Goal: Task Accomplishment & Management: Use online tool/utility

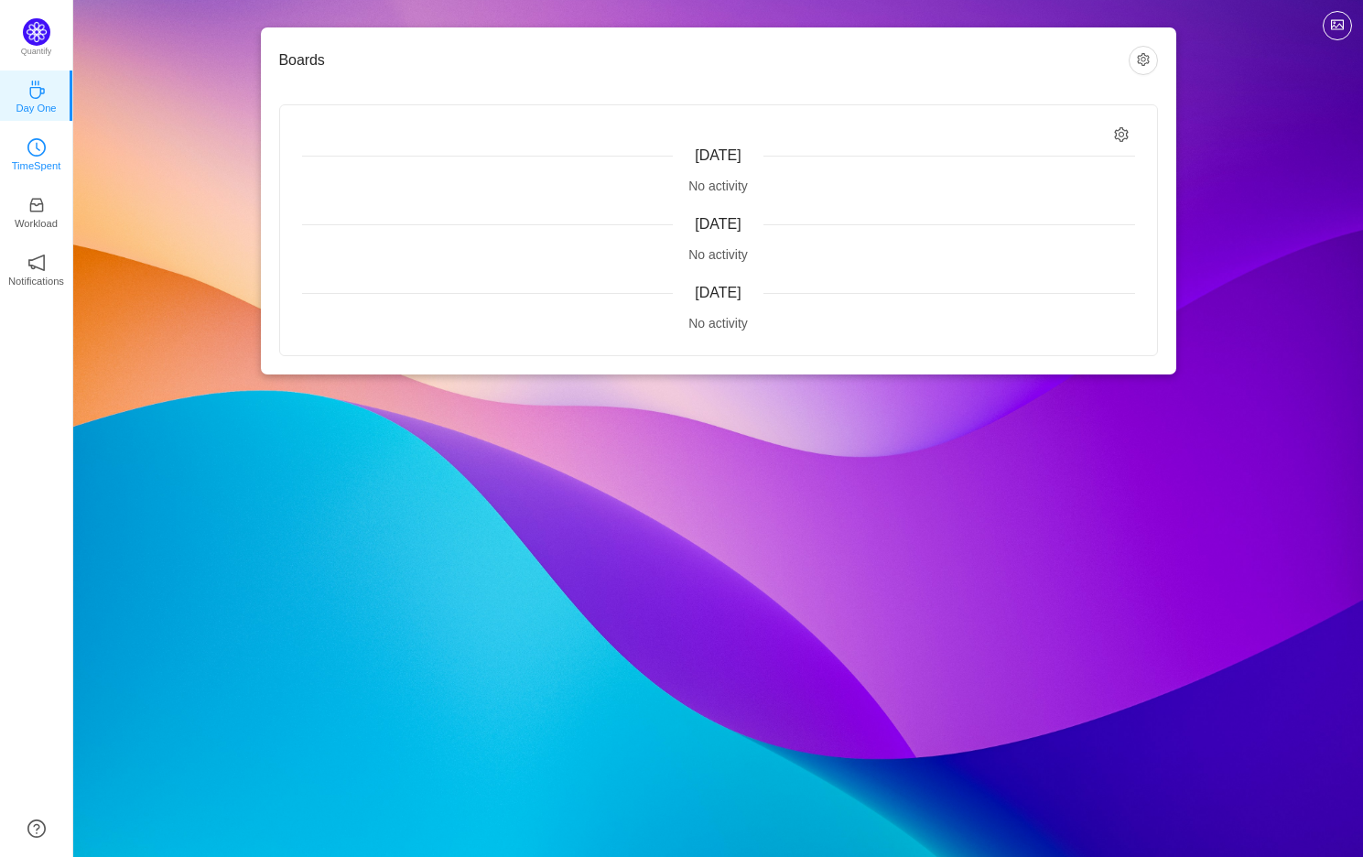
click at [27, 161] on p "TimeSpent" at bounding box center [36, 165] width 49 height 16
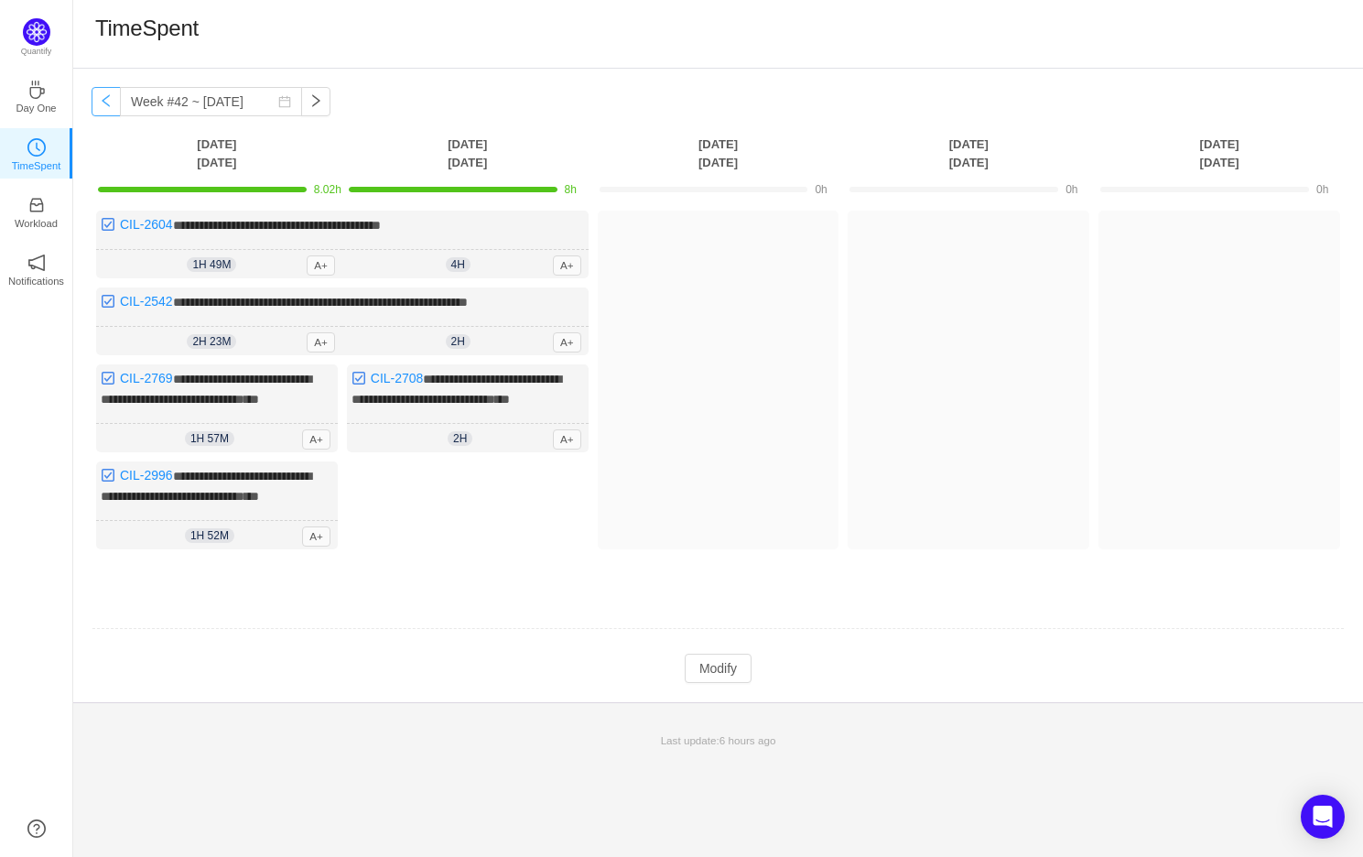
click at [101, 96] on button "button" at bounding box center [106, 101] width 29 height 29
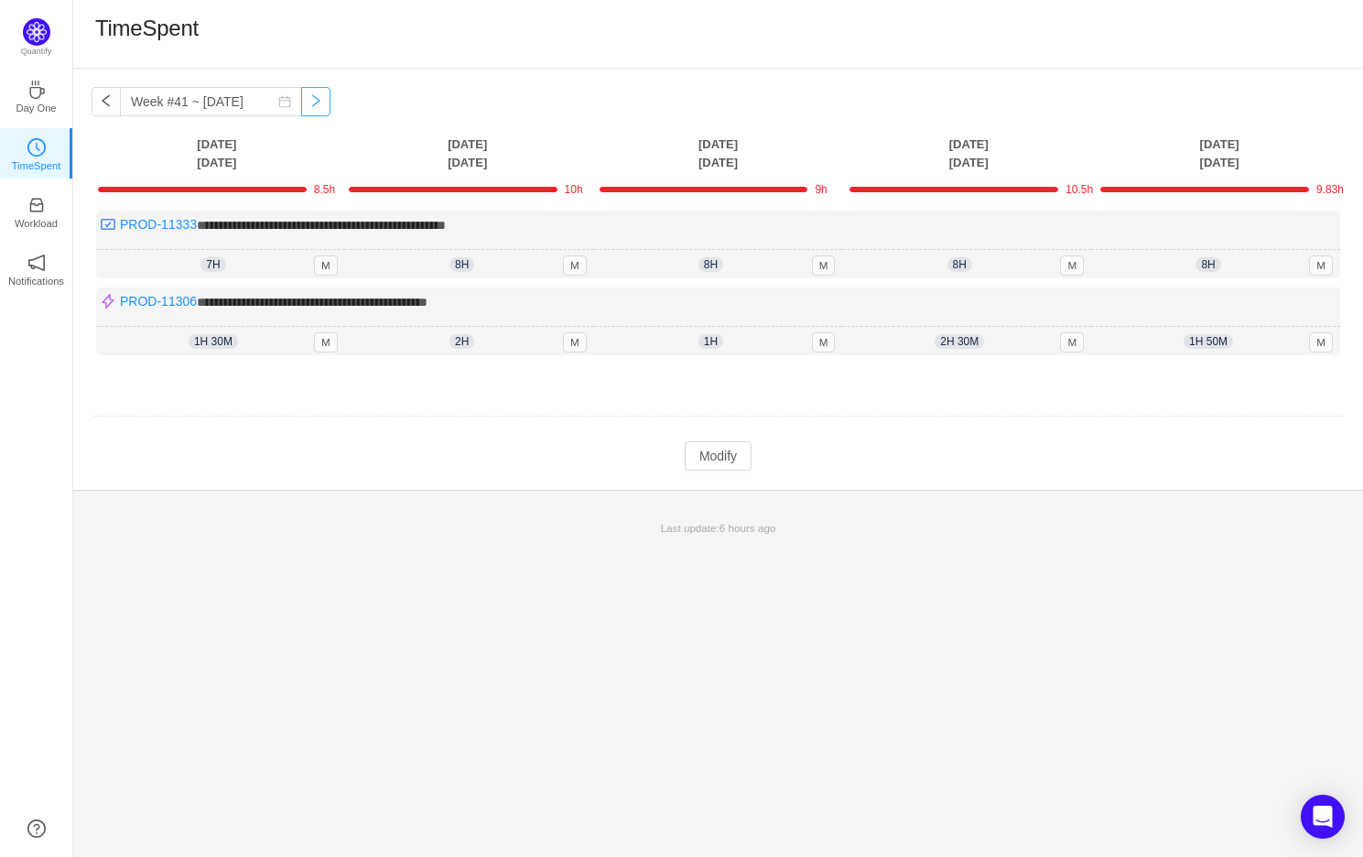
click at [301, 101] on button "button" at bounding box center [315, 101] width 29 height 29
type input "Week #42 ~ [DATE]"
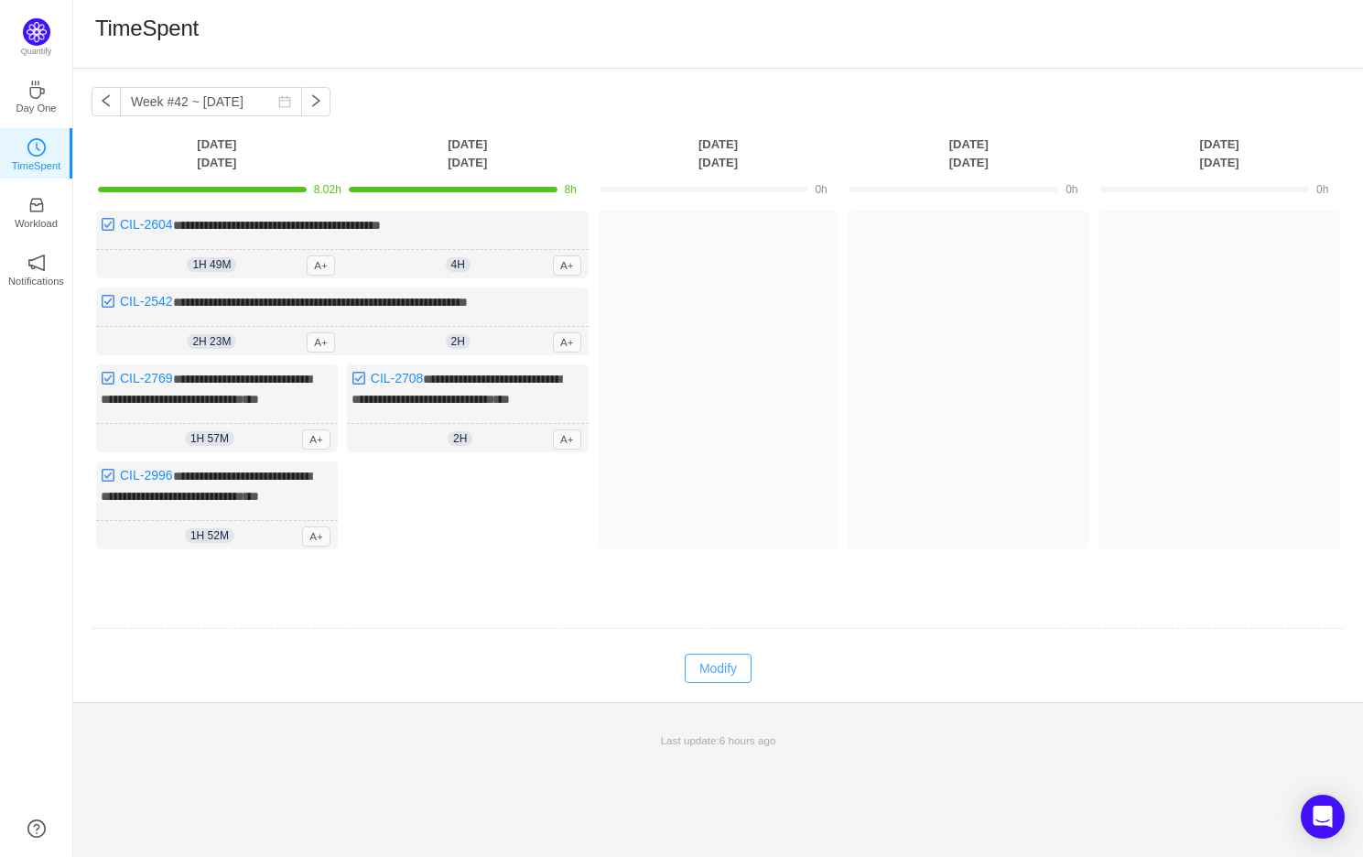
click at [723, 683] on button "Modify" at bounding box center [718, 668] width 67 height 29
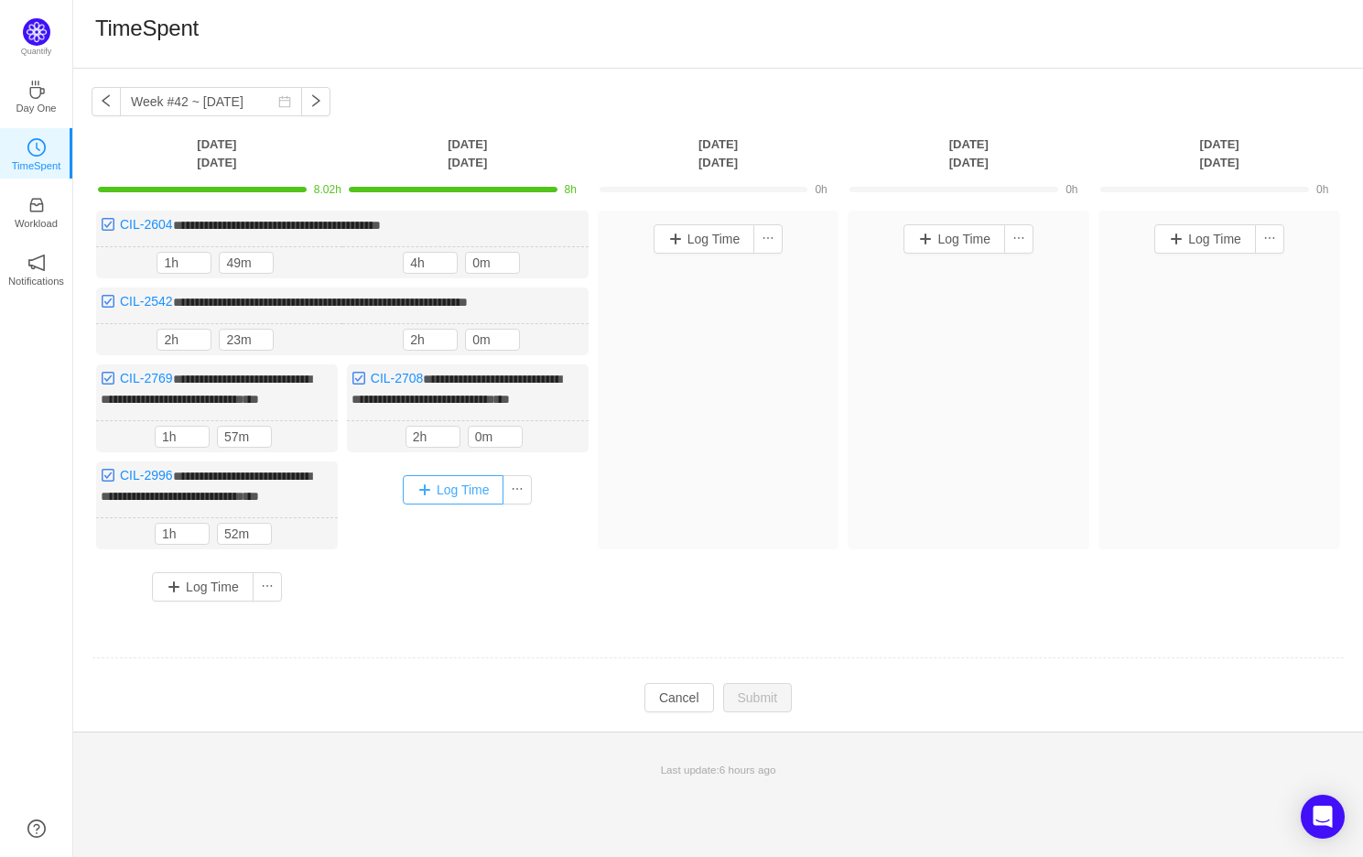
click at [452, 504] on button "Log Time" at bounding box center [454, 489] width 102 height 29
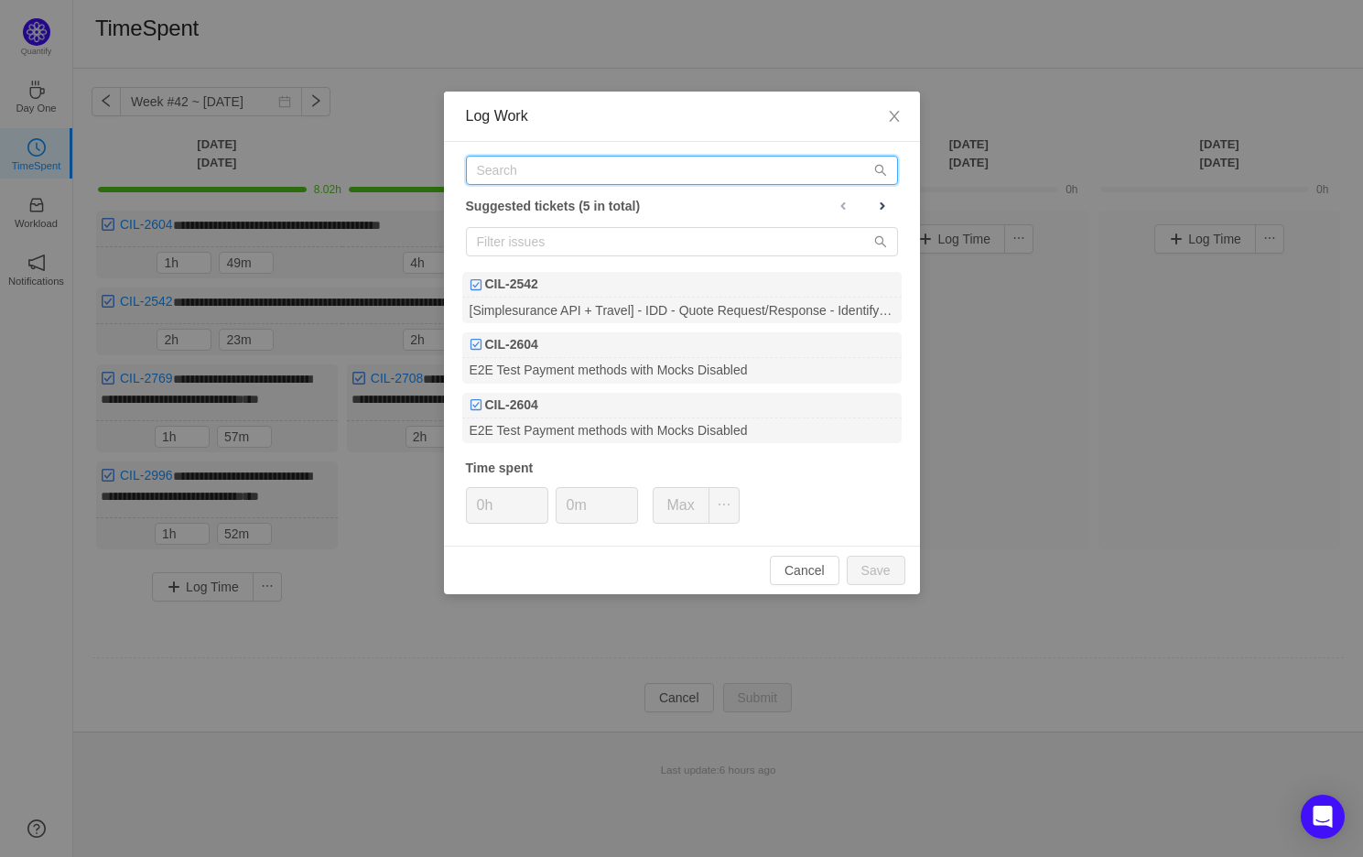
click at [582, 178] on input "text" at bounding box center [682, 170] width 432 height 29
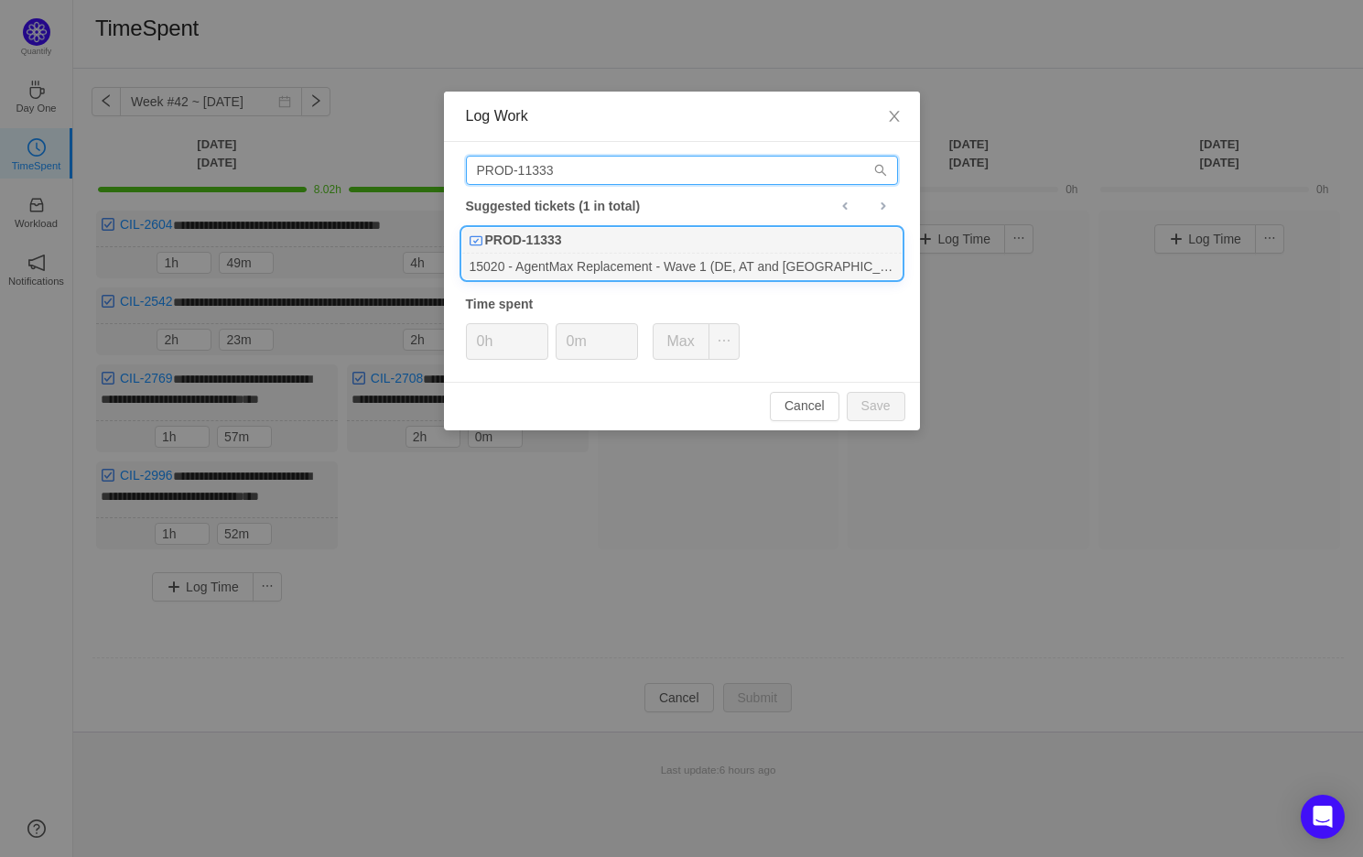
type input "PROD-11333"
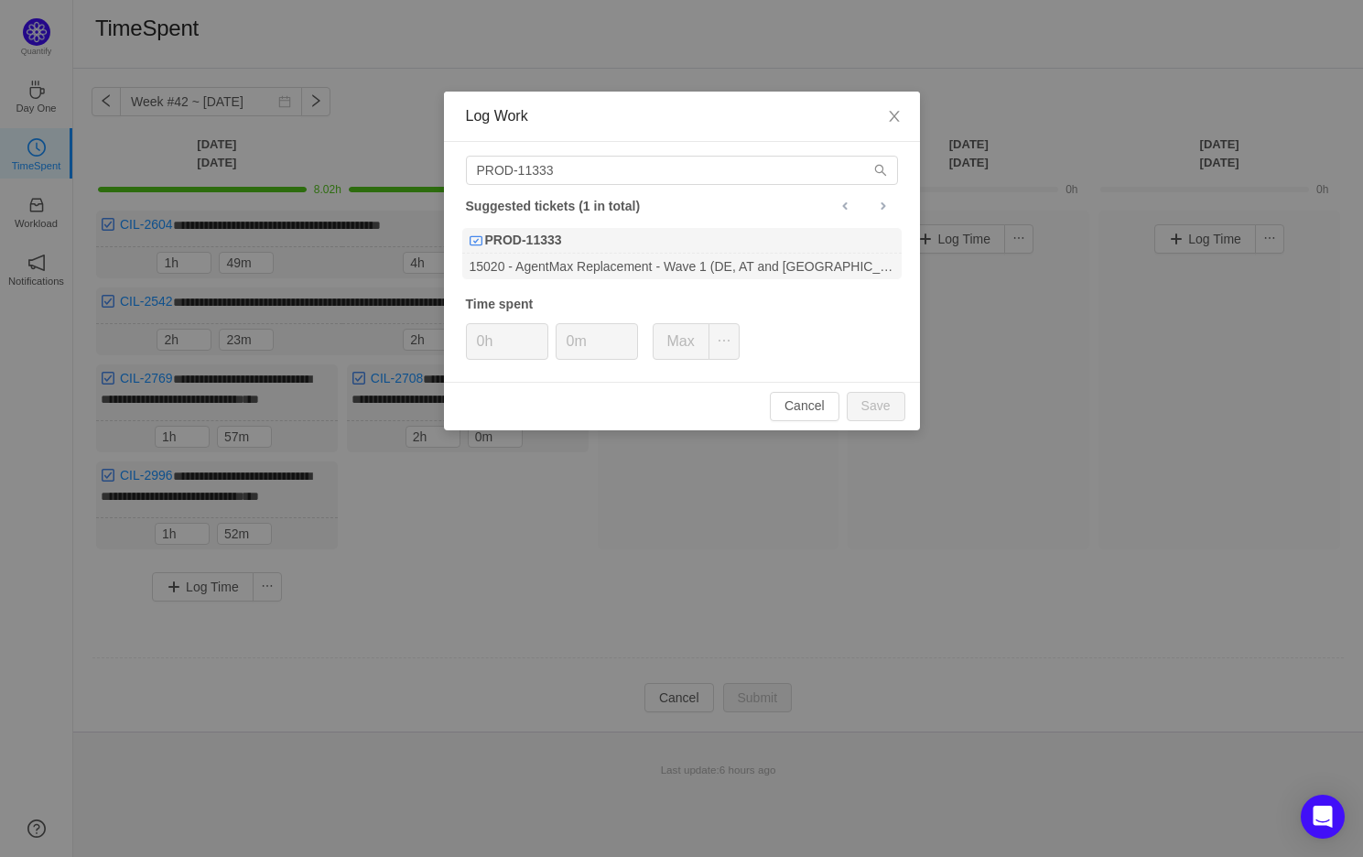
drag, startPoint x: 612, startPoint y: 242, endPoint x: 559, endPoint y: 349, distance: 119.1
click at [612, 241] on div "PROD-11333" at bounding box center [681, 241] width 439 height 26
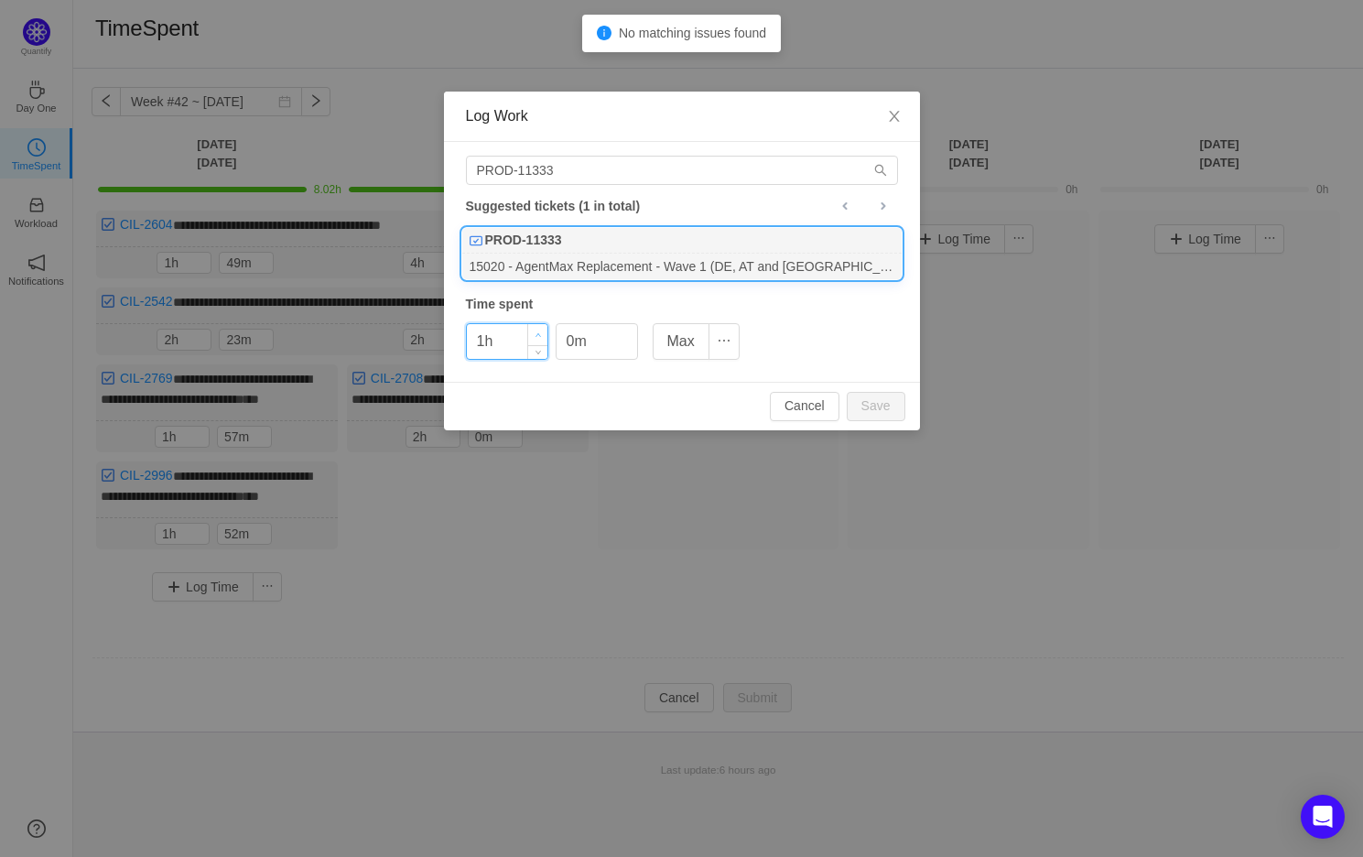
click at [536, 332] on icon "icon: up" at bounding box center [538, 335] width 6 height 6
click at [538, 352] on span "Decrease Value" at bounding box center [537, 348] width 19 height 21
click at [861, 399] on button "Save" at bounding box center [876, 406] width 59 height 29
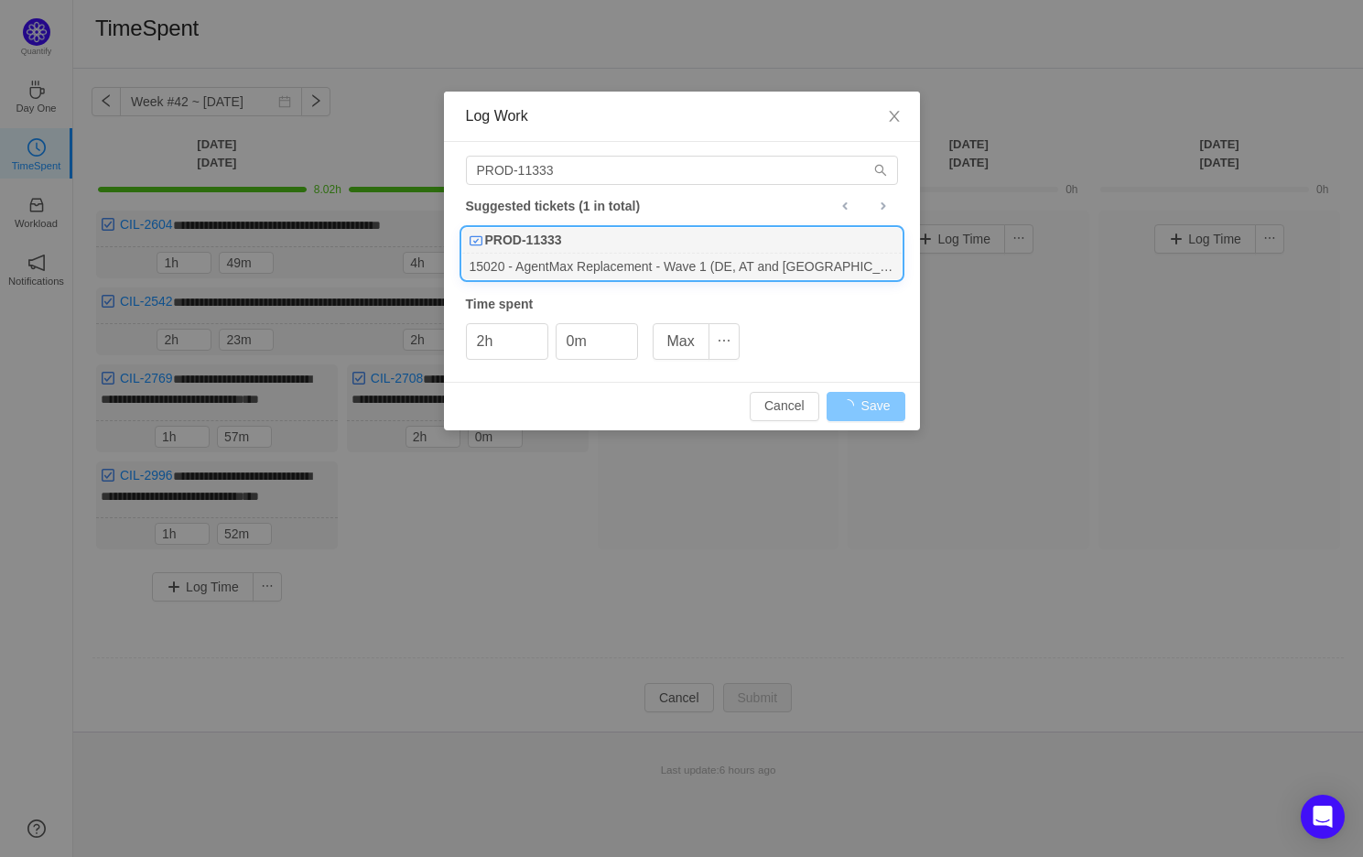
type input "0h"
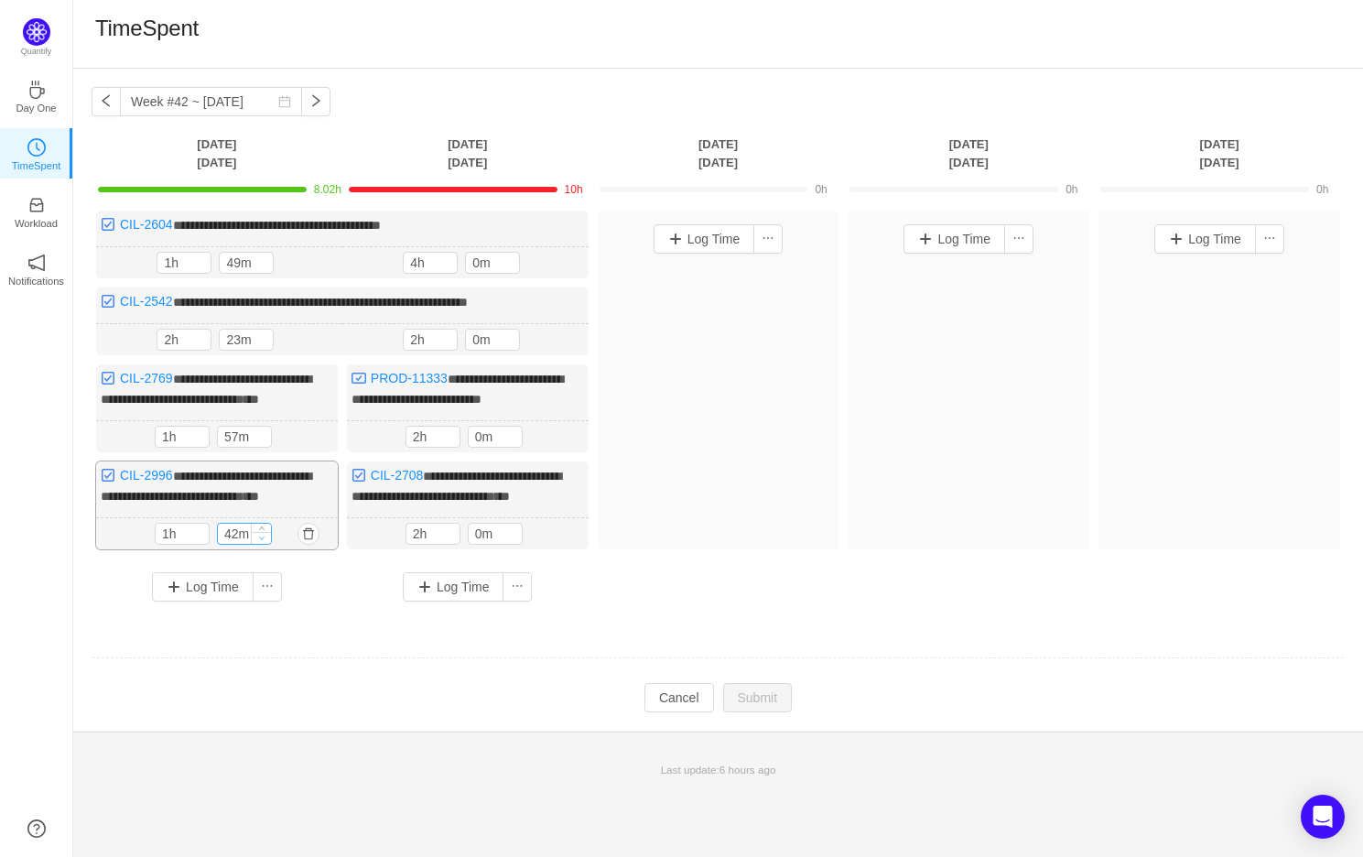
click at [263, 544] on span "Decrease Value" at bounding box center [261, 538] width 19 height 12
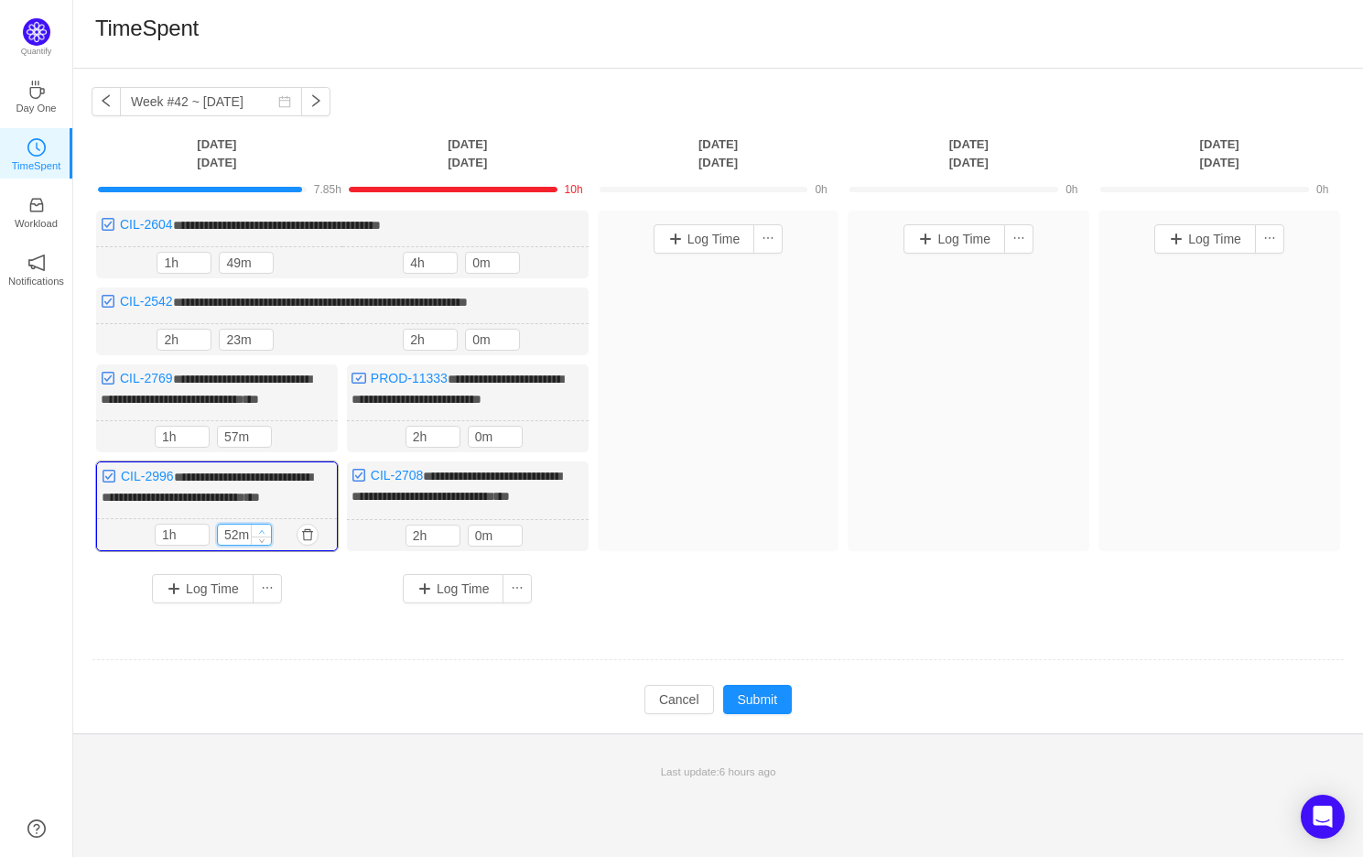
click at [265, 535] on icon "icon: up" at bounding box center [261, 531] width 6 height 6
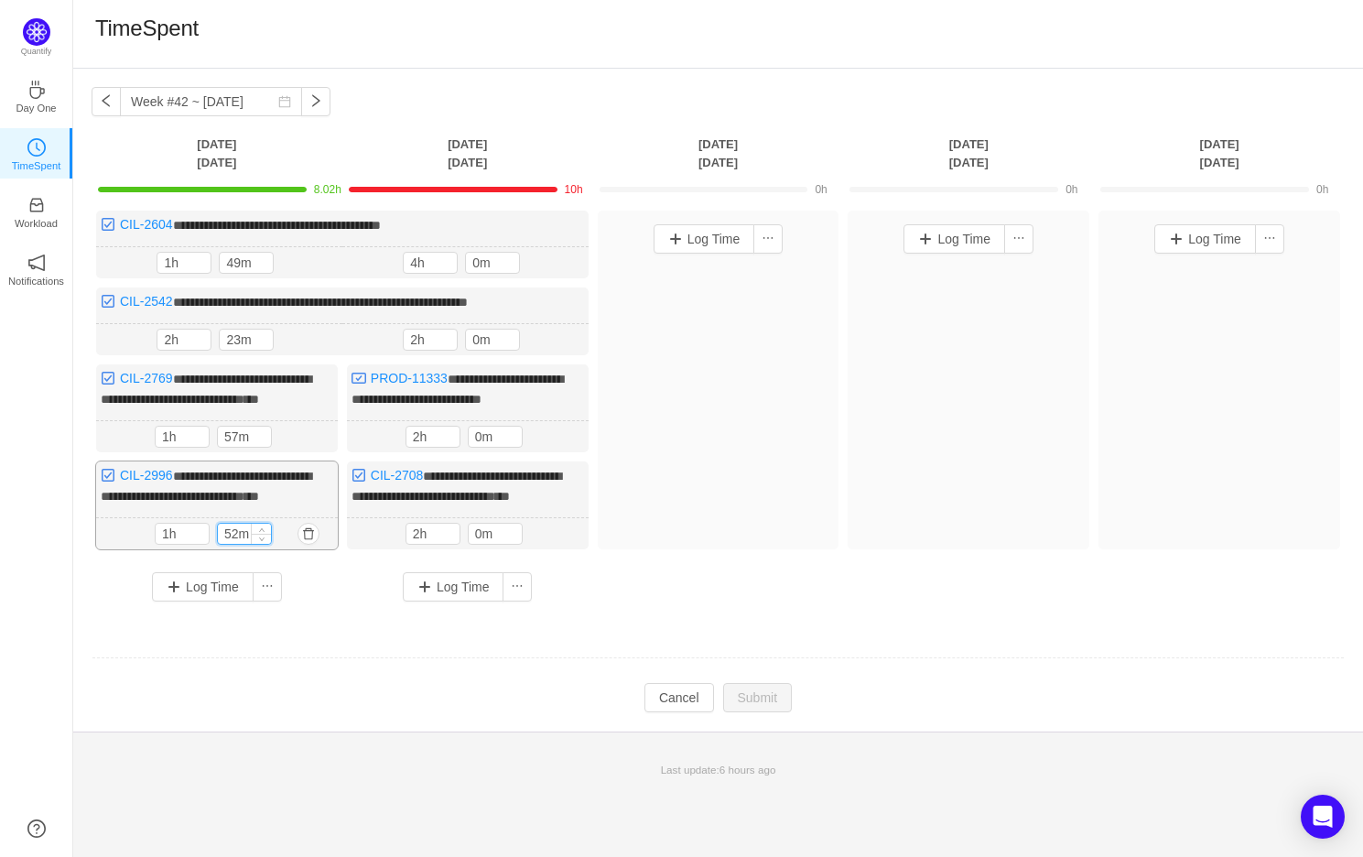
click at [236, 544] on input "52m" at bounding box center [244, 534] width 53 height 20
type input "50m"
click at [394, 684] on td at bounding box center [718, 660] width 1253 height 47
click at [783, 714] on button "Submit" at bounding box center [758, 699] width 70 height 29
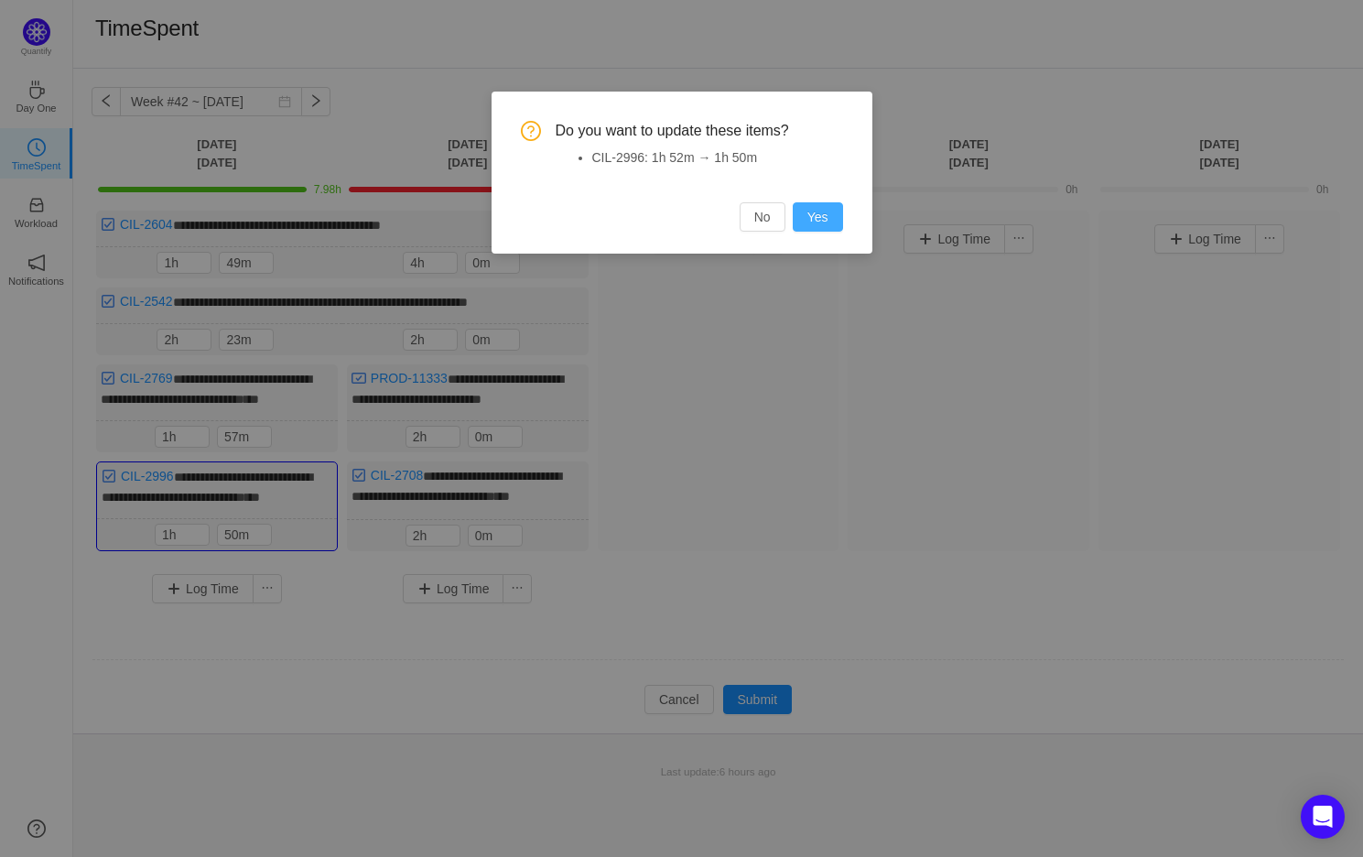
click at [832, 211] on button "Yes" at bounding box center [818, 216] width 50 height 29
